Goal: Task Accomplishment & Management: Manage account settings

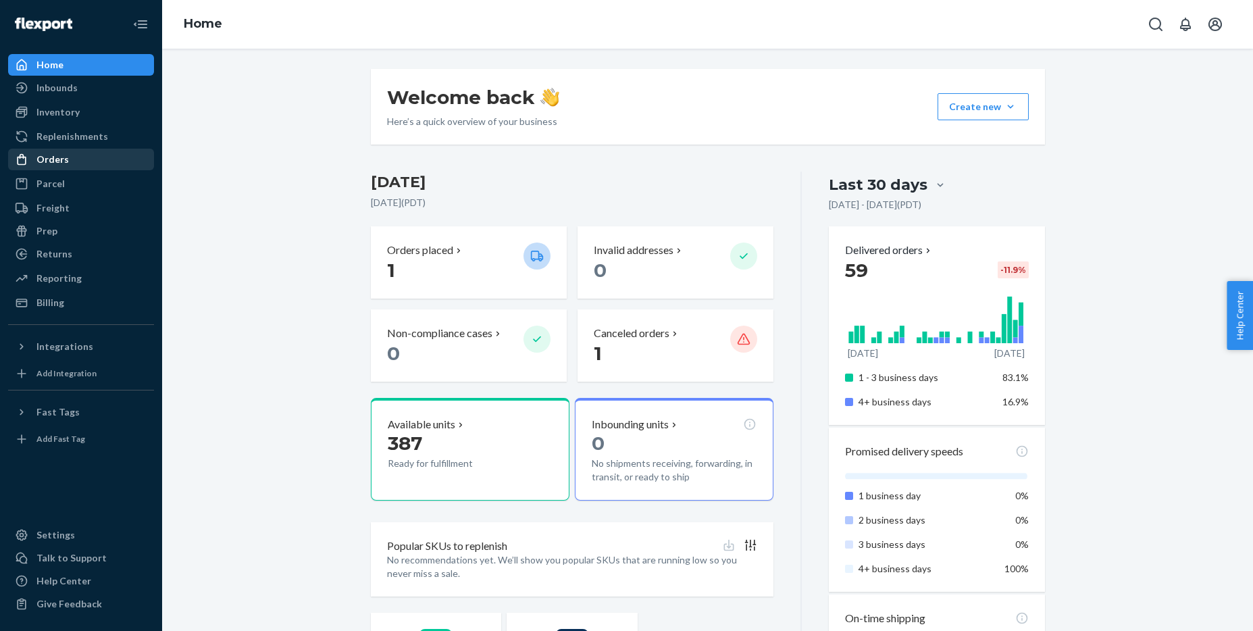
click at [51, 161] on div "Orders" at bounding box center [52, 160] width 32 height 14
